Goal: Entertainment & Leisure: Consume media (video, audio)

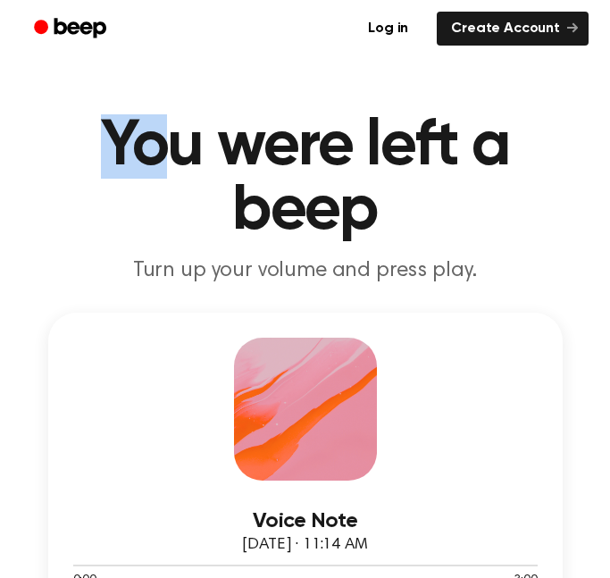
drag, startPoint x: 151, startPoint y: 86, endPoint x: 24, endPoint y: 71, distance: 127.7
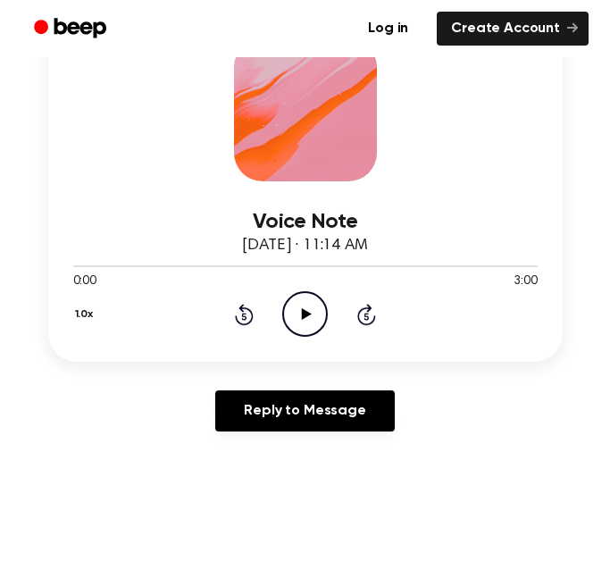
scroll to position [271, 0]
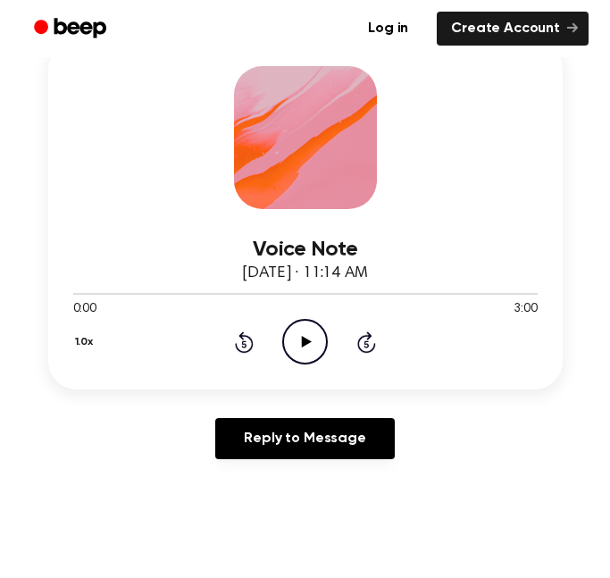
click at [299, 330] on icon "Play Audio" at bounding box center [305, 342] width 46 height 46
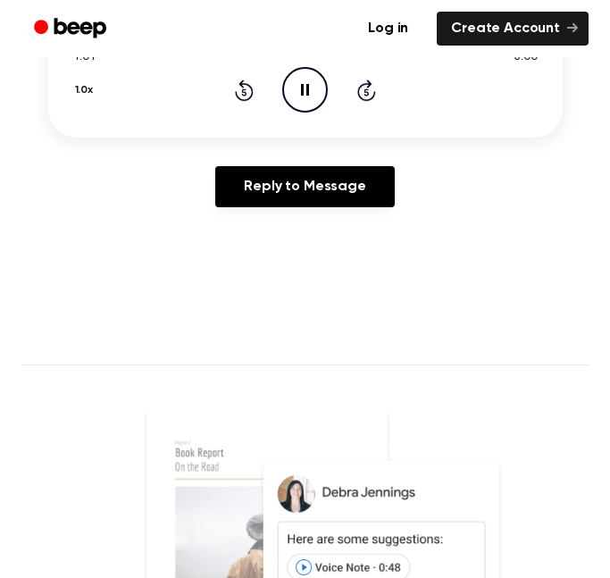
scroll to position [522, 0]
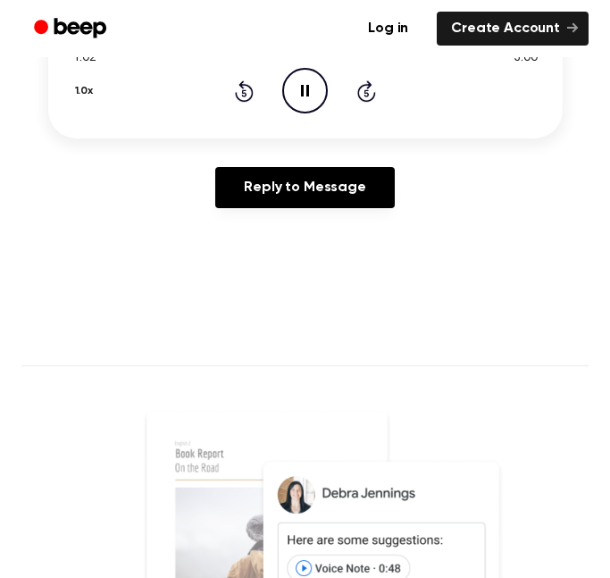
click at [302, 88] on icon at bounding box center [305, 91] width 8 height 12
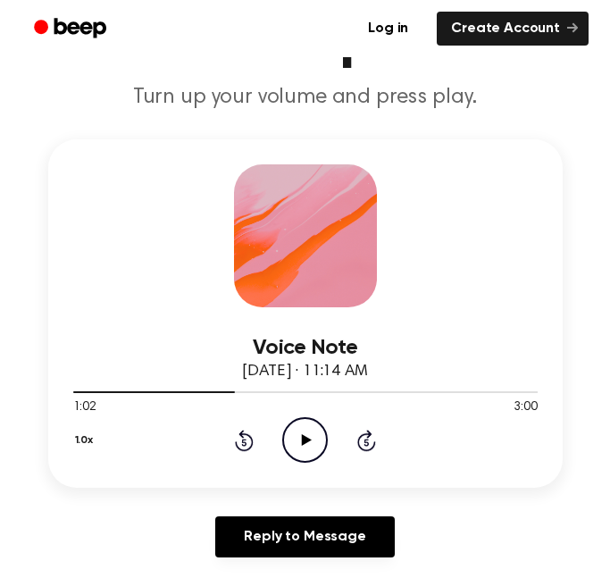
scroll to position [168, 0]
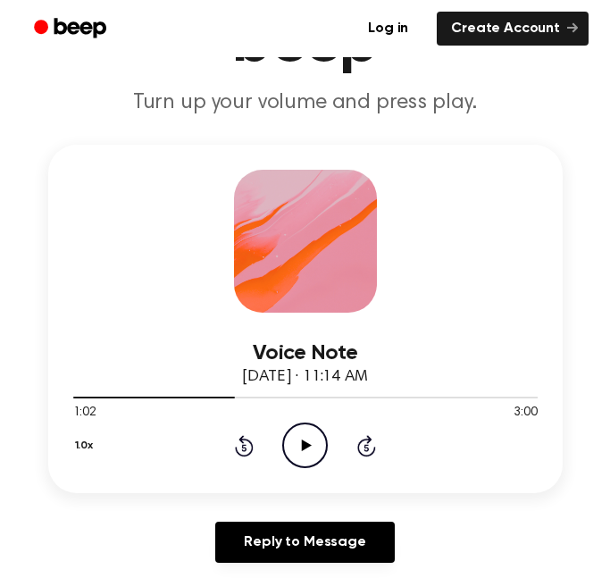
click at [88, 449] on button "1.0x" at bounding box center [86, 445] width 27 height 30
click at [77, 442] on button "1.0x" at bounding box center [86, 445] width 27 height 30
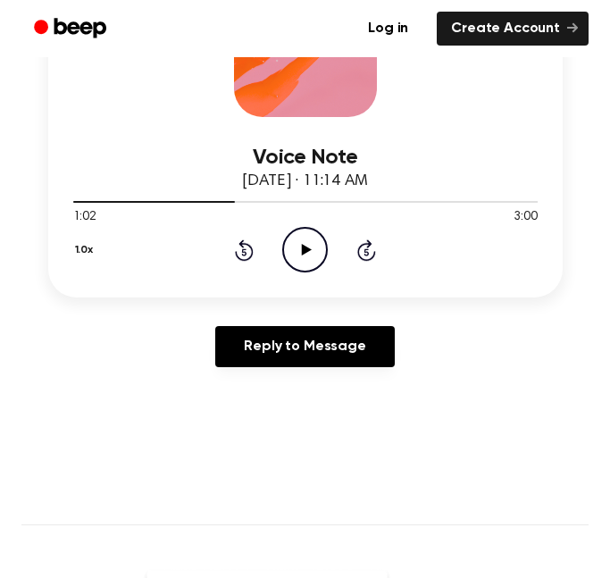
scroll to position [366, 0]
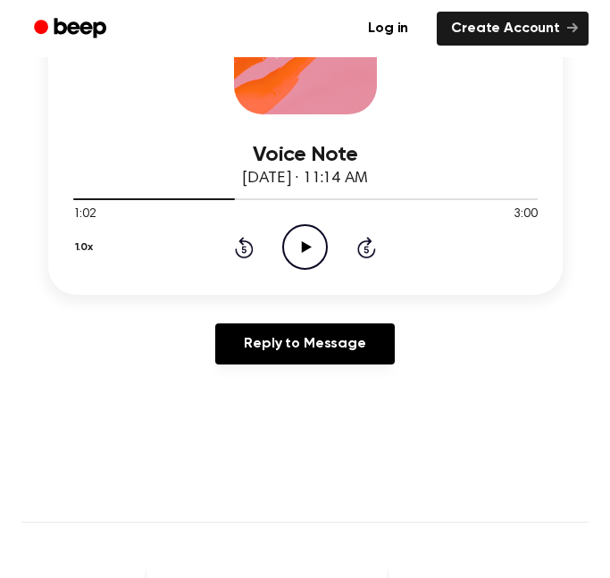
click at [96, 240] on button "1.0x" at bounding box center [86, 247] width 27 height 30
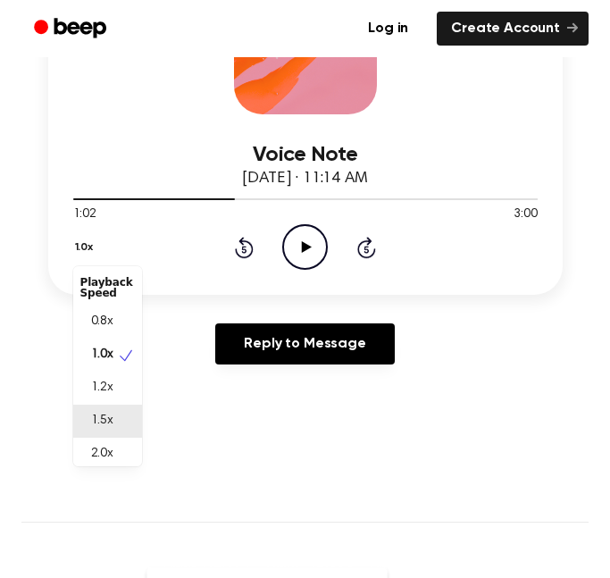
scroll to position [8, 0]
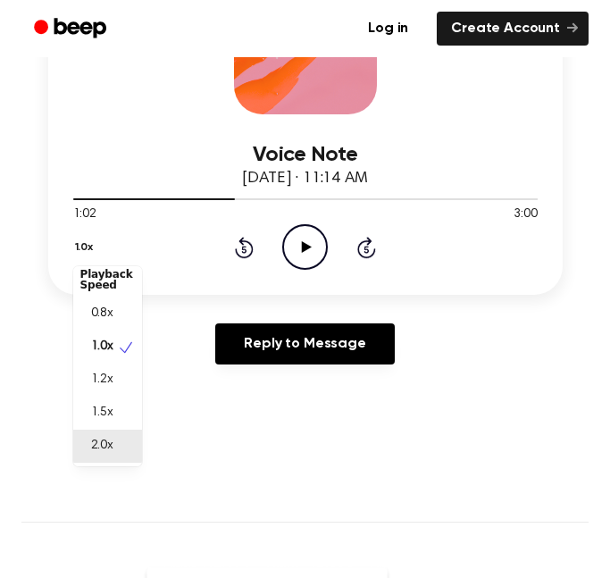
click at [113, 447] on span "2.0x" at bounding box center [102, 446] width 22 height 19
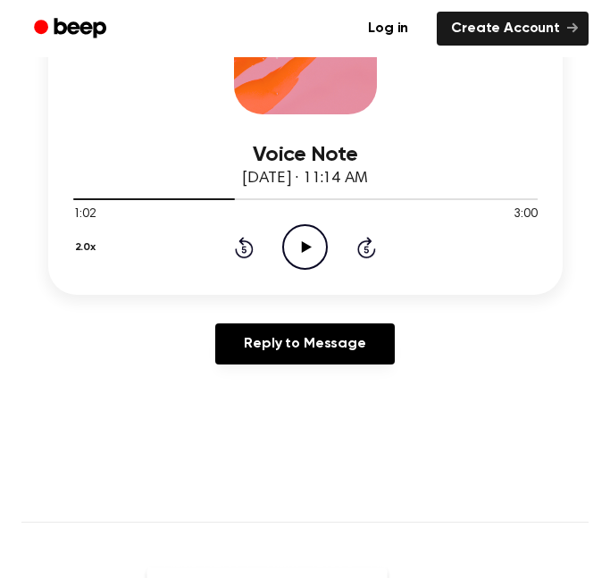
click at [246, 248] on icon "Rewind 5 seconds" at bounding box center [244, 247] width 20 height 23
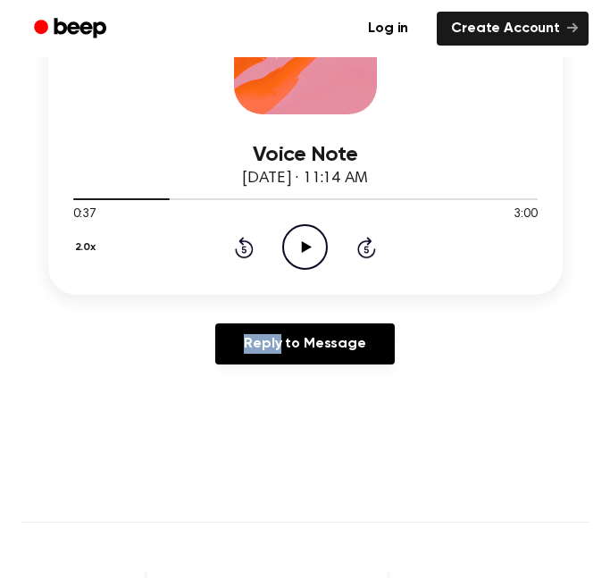
click at [246, 248] on icon "Rewind 5 seconds" at bounding box center [244, 247] width 20 height 23
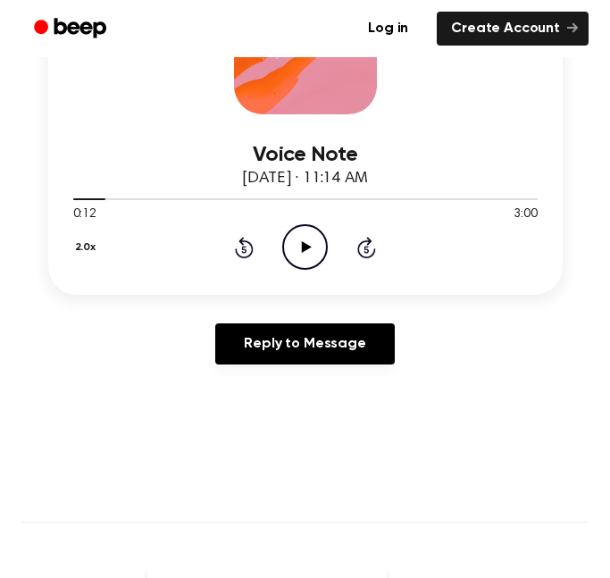
click at [278, 248] on div "2.0x Rewind 5 seconds Play Audio Skip 5 seconds" at bounding box center [305, 247] width 464 height 46
click at [289, 249] on icon "Play Audio" at bounding box center [305, 247] width 46 height 46
click at [242, 246] on icon "Rewind 5 seconds" at bounding box center [244, 247] width 20 height 23
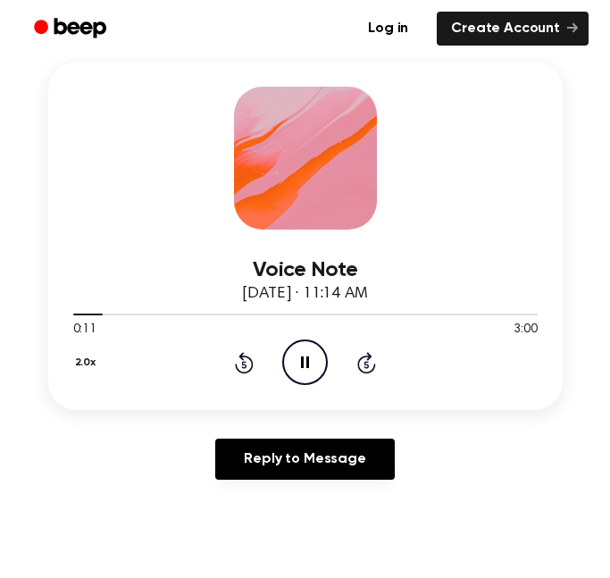
scroll to position [246, 0]
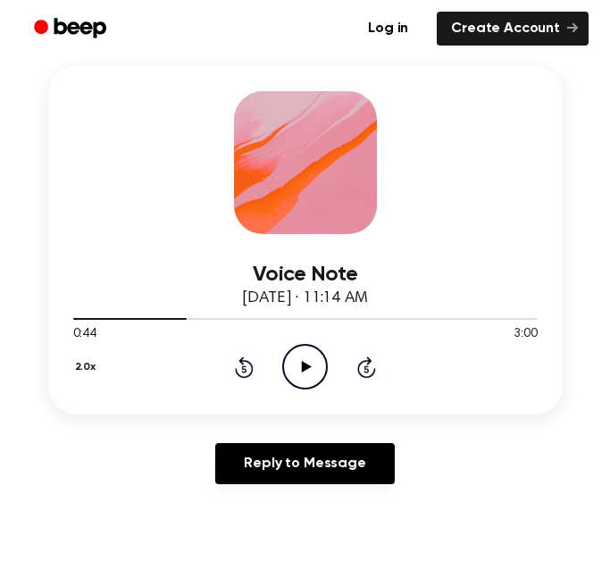
click at [299, 363] on icon "Play Audio" at bounding box center [305, 367] width 46 height 46
click at [254, 358] on div "2.0x Rewind 5 seconds Play Audio Skip 5 seconds" at bounding box center [305, 367] width 464 height 46
click at [243, 360] on icon at bounding box center [244, 366] width 19 height 21
click at [298, 366] on icon "Play Audio" at bounding box center [305, 367] width 46 height 46
click at [249, 363] on icon at bounding box center [244, 366] width 19 height 21
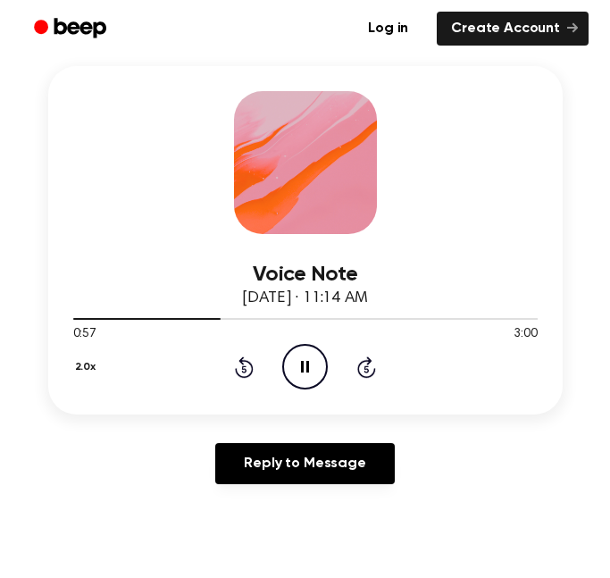
click at [246, 363] on icon "Rewind 5 seconds" at bounding box center [244, 366] width 20 height 23
click at [303, 355] on icon "Play Audio" at bounding box center [305, 367] width 46 height 46
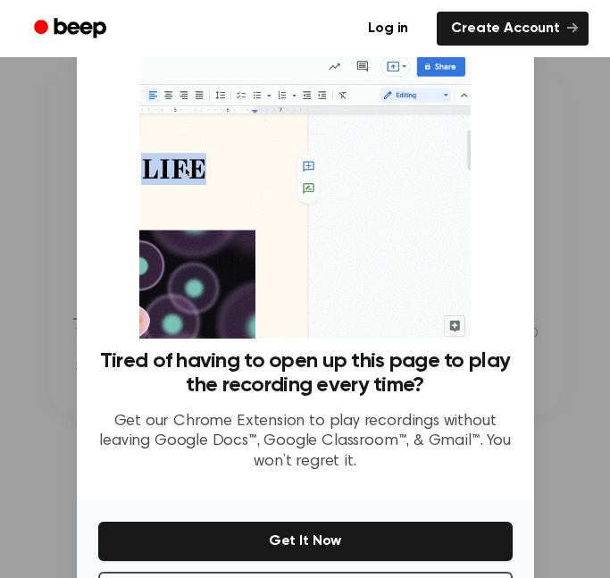
click at [534, 144] on div at bounding box center [305, 289] width 610 height 578
click at [586, 201] on div at bounding box center [305, 289] width 610 height 578
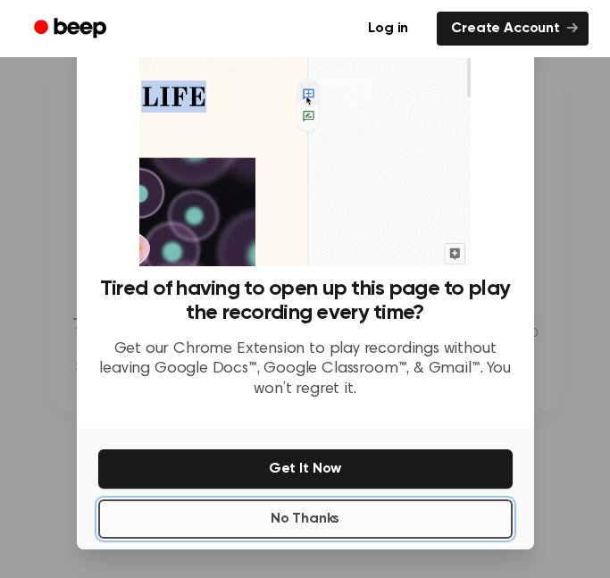
click at [332, 510] on button "No Thanks" at bounding box center [305, 518] width 414 height 39
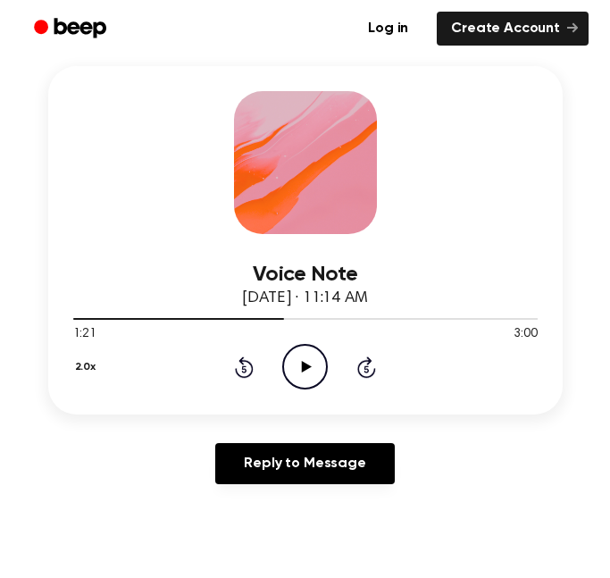
click at [307, 348] on icon "Play Audio" at bounding box center [305, 367] width 46 height 46
click at [318, 363] on icon "Play Audio" at bounding box center [305, 367] width 46 height 46
click at [237, 368] on icon at bounding box center [244, 366] width 19 height 21
click at [300, 368] on icon "Play Audio" at bounding box center [305, 367] width 46 height 46
click at [297, 366] on icon "Pause Audio" at bounding box center [305, 367] width 46 height 46
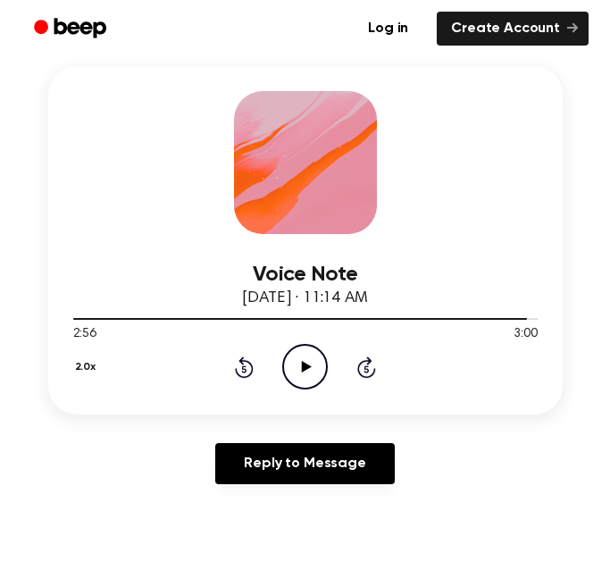
click at [260, 364] on div "2.0x Rewind 5 seconds Play Audio Skip 5 seconds" at bounding box center [305, 367] width 464 height 46
click at [246, 361] on icon at bounding box center [244, 366] width 19 height 21
click at [309, 365] on icon "Play Audio" at bounding box center [305, 367] width 46 height 46
click at [309, 365] on icon "Pause Audio" at bounding box center [305, 367] width 46 height 46
click at [277, 366] on div "2.0x Rewind 5 seconds Play Audio Skip 5 seconds" at bounding box center [305, 367] width 464 height 46
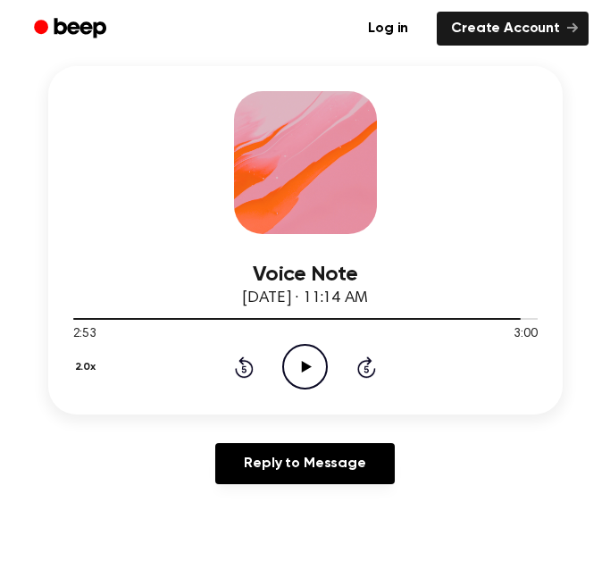
click at [287, 364] on icon "Play Audio" at bounding box center [305, 367] width 46 height 46
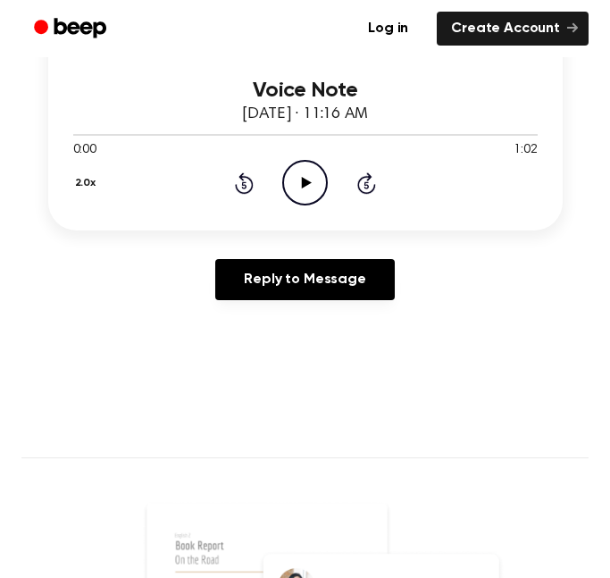
scroll to position [459, 0]
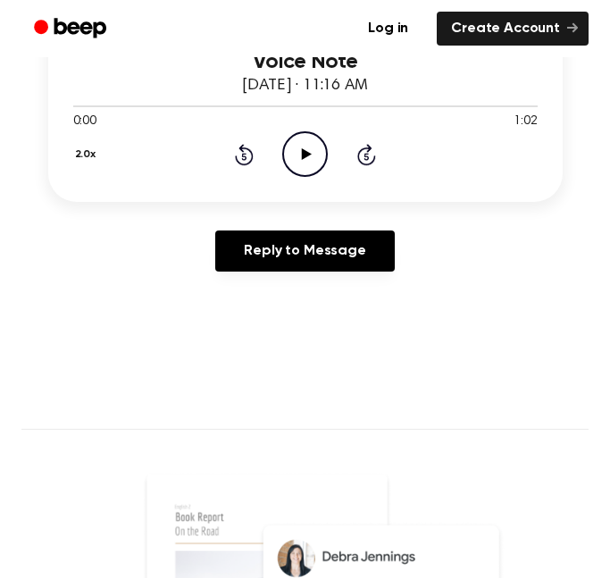
click at [306, 145] on icon "Play Audio" at bounding box center [305, 154] width 46 height 46
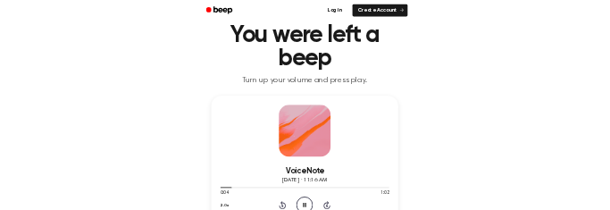
scroll to position [52, 0]
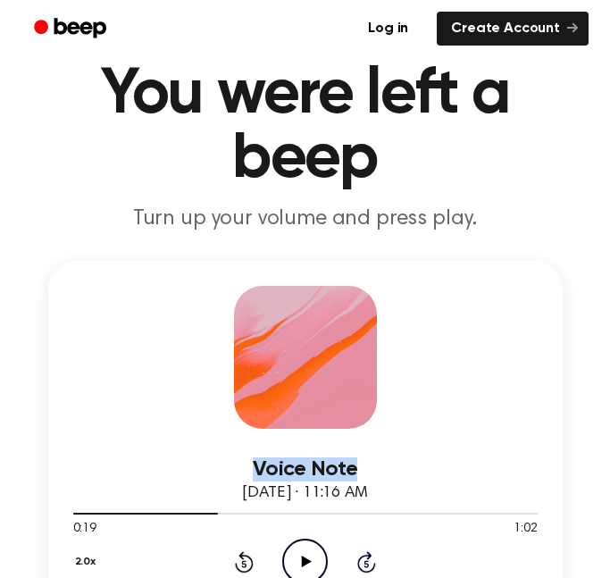
drag, startPoint x: 485, startPoint y: 299, endPoint x: 464, endPoint y: 421, distance: 123.2
click at [464, 421] on div "Voice Note [DATE] · 11:16 AM 0:19 1:02 Your browser does not support the [objec…" at bounding box center [305, 435] width 514 height 348
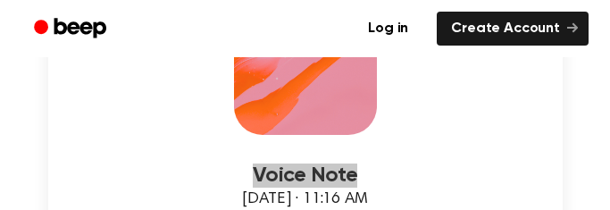
scroll to position [349, 0]
